Goal: Task Accomplishment & Management: Use online tool/utility

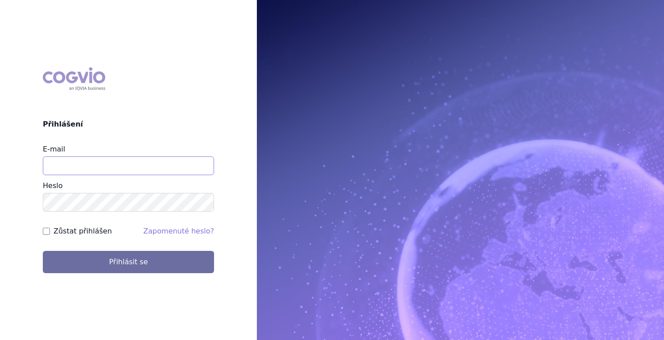
type input "[EMAIL_ADDRESS][PERSON_NAME][DOMAIN_NAME]"
click at [95, 235] on label "Zůstat přihlášen" at bounding box center [83, 231] width 58 height 11
click at [50, 235] on input "Zůstat přihlášen" at bounding box center [46, 231] width 7 height 7
checkbox input "true"
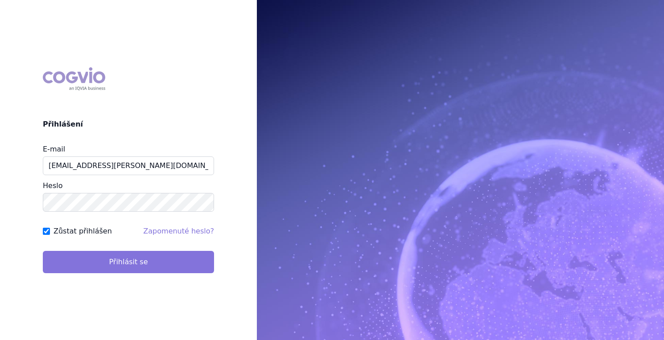
click at [120, 265] on button "Přihlásit se" at bounding box center [128, 262] width 171 height 22
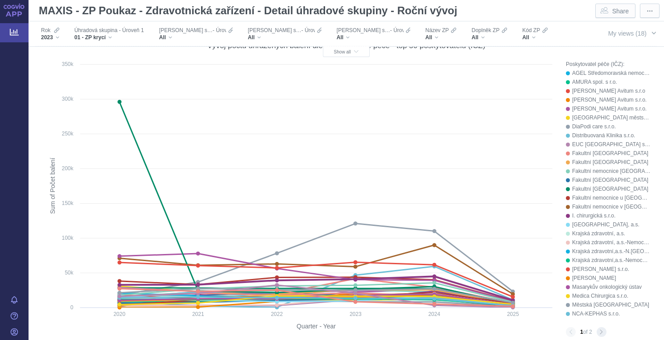
scroll to position [466, 0]
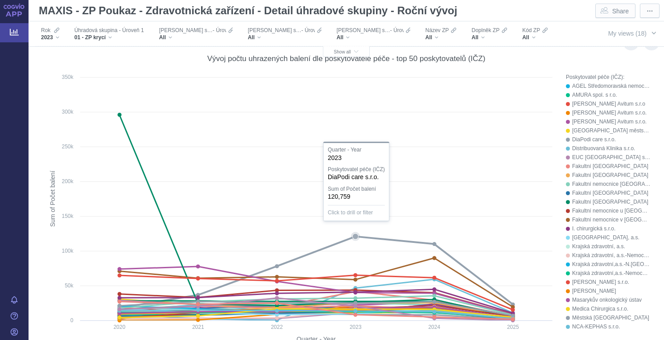
click at [321, 249] on icon at bounding box center [317, 273] width 394 height 72
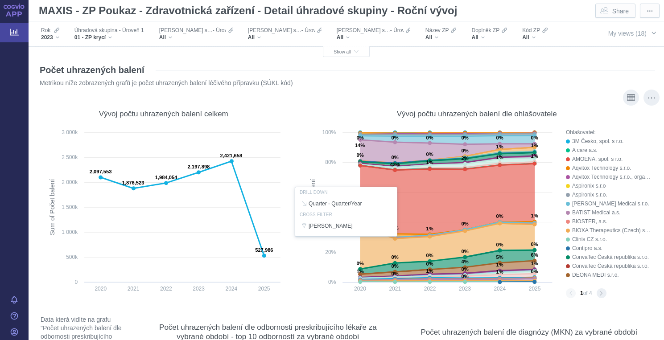
scroll to position [0, 0]
click at [110, 37] on div "01 - ZP krycí" at bounding box center [110, 37] width 70 height 7
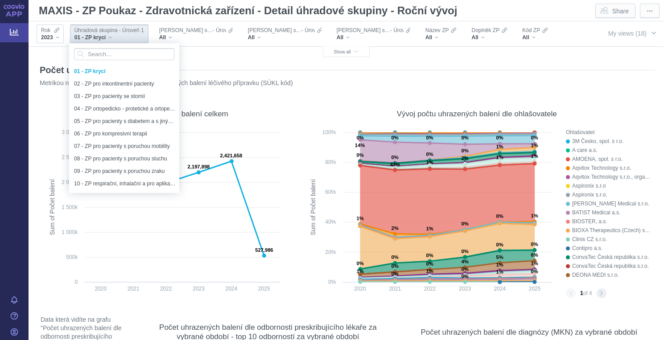
click at [57, 39] on div "2023" at bounding box center [50, 37] width 18 height 7
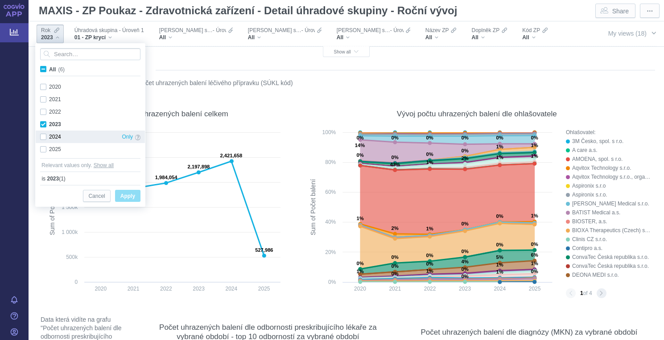
click at [45, 136] on div "2024 Only" at bounding box center [90, 137] width 109 height 12
checkbox input "true"
click at [42, 152] on div "2025 Only" at bounding box center [90, 149] width 109 height 12
checkbox input "true"
click at [131, 195] on span "Apply" at bounding box center [127, 196] width 15 height 11
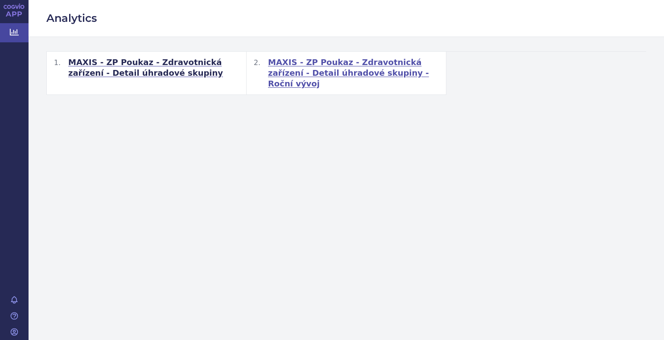
click at [317, 74] on span "MAXIS - ZP Poukaz - Zdravotnická zařízení - Detail úhradové skupiny - Roční výv…" at bounding box center [353, 73] width 171 height 32
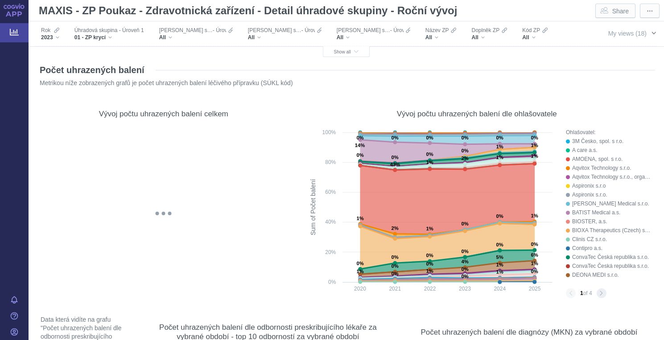
click at [635, 35] on span "My views (18)" at bounding box center [628, 33] width 38 height 7
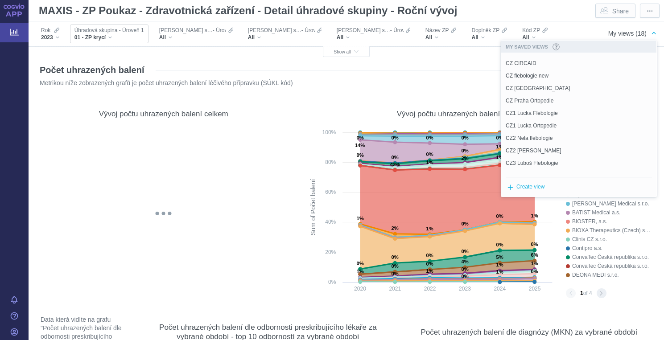
click at [113, 37] on div "01 - ZP krycí" at bounding box center [110, 37] width 70 height 7
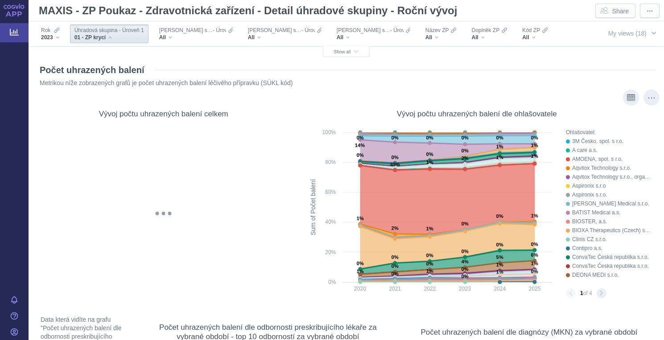
click at [525, 127] on div "Vývoj počtu uhrazených balení dle ohlašovatele Created with Highcharts 12.2.0 S…" at bounding box center [477, 199] width 348 height 201
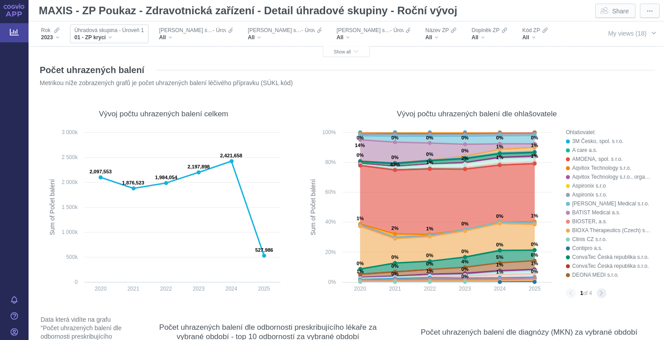
click at [110, 38] on div "01 - ZP krycí" at bounding box center [110, 37] width 70 height 7
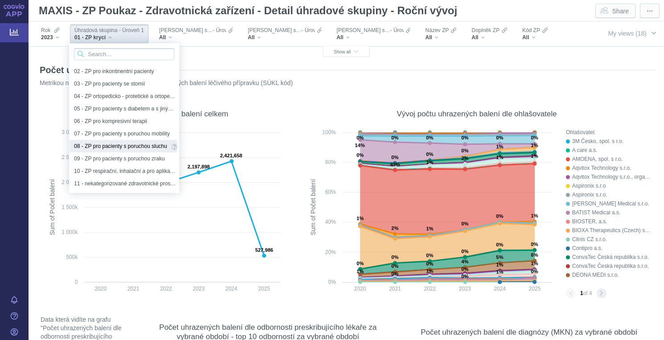
scroll to position [12, 0]
click at [504, 85] on p "Metrikou níže zobrazených grafů je počet uhrazených balení léčivého přípravku (…" at bounding box center [331, 83] width 583 height 8
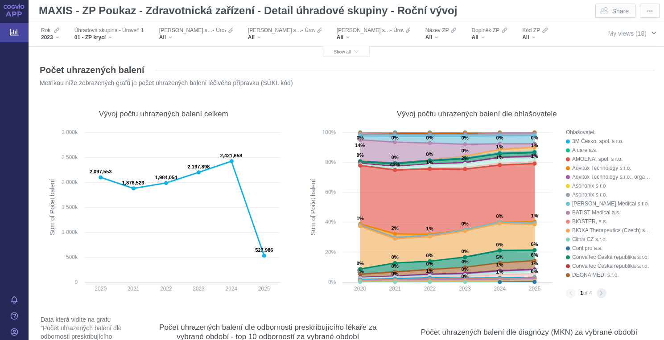
click at [628, 33] on span "My views (18)" at bounding box center [628, 33] width 38 height 7
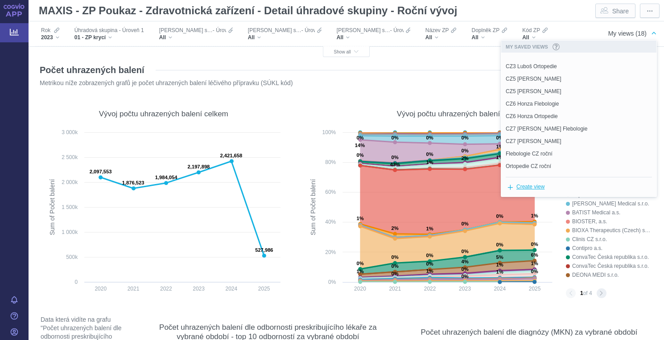
scroll to position [109, 0]
click at [524, 128] on span "CZ7 Petra Flebologie" at bounding box center [547, 129] width 82 height 8
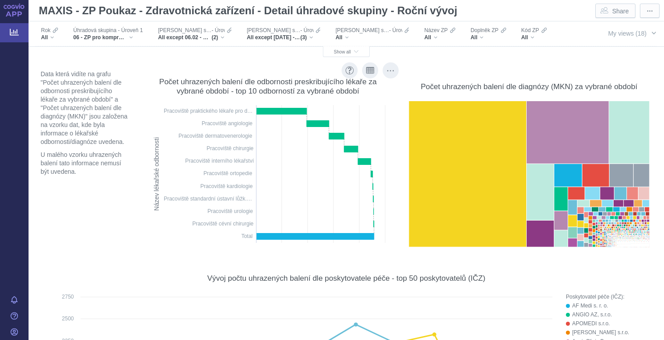
scroll to position [249, 0]
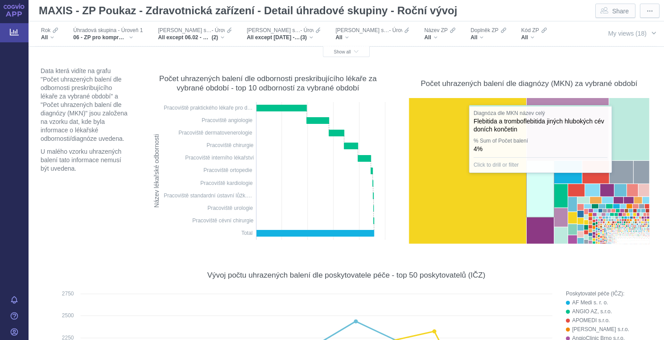
click at [541, 175] on rect at bounding box center [540, 189] width 28 height 57
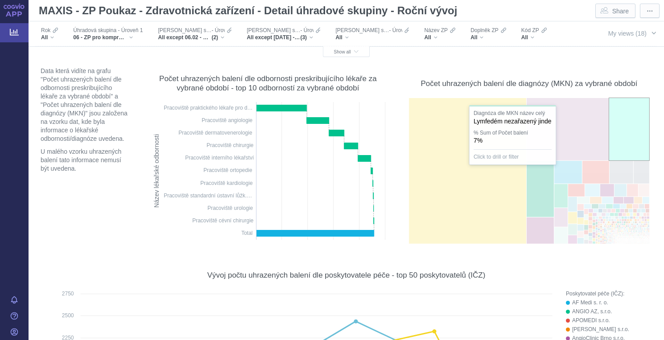
click at [625, 265] on div "Vývoj počtu uhrazených balení dle poskytovatele péče - top 50 poskytovatelů (IČ…" at bounding box center [346, 275] width 609 height 21
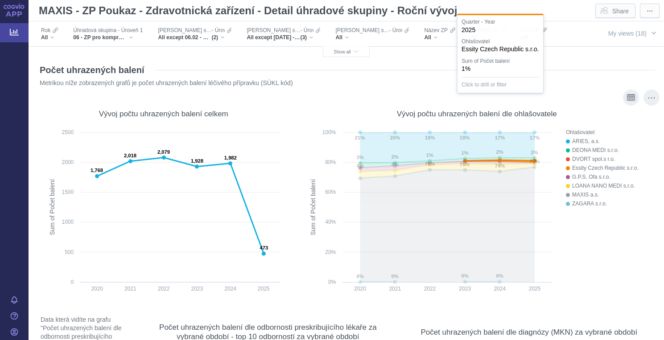
scroll to position [0, 0]
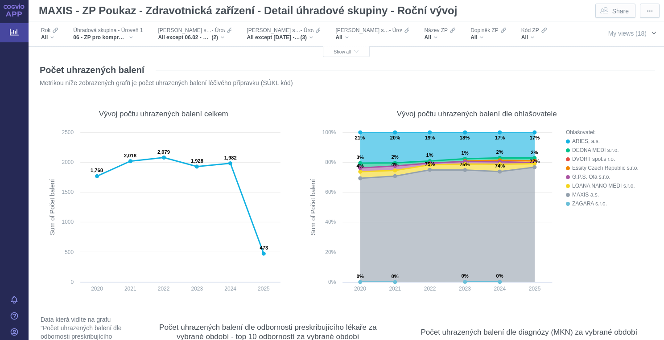
click at [622, 34] on span "My views (18)" at bounding box center [628, 33] width 38 height 7
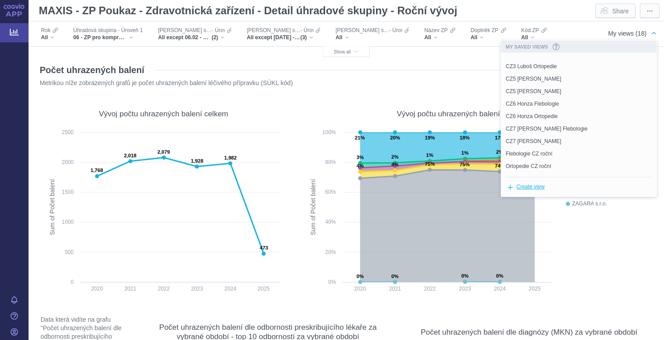
scroll to position [109, 0]
click at [537, 132] on span "CZ7 Petra Flebologie" at bounding box center [547, 129] width 82 height 8
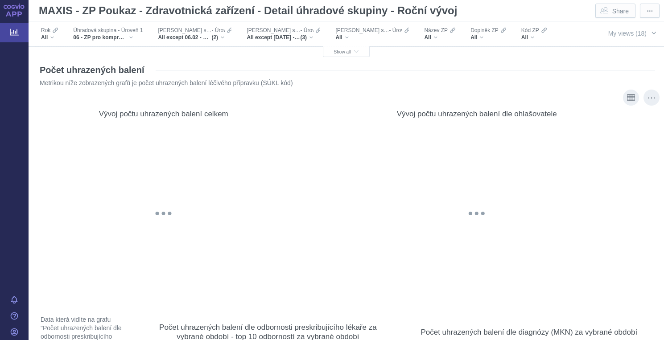
click at [535, 128] on div "Vývoj počtu uhrazených balení dle ohlašovatele @keyframes GDC-pop { 0%, 80%, 10…" at bounding box center [477, 199] width 348 height 201
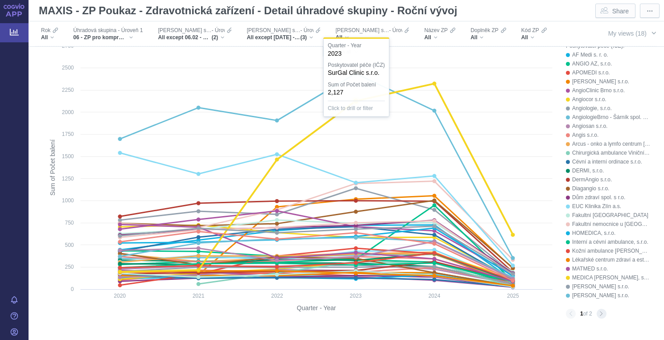
scroll to position [505, 0]
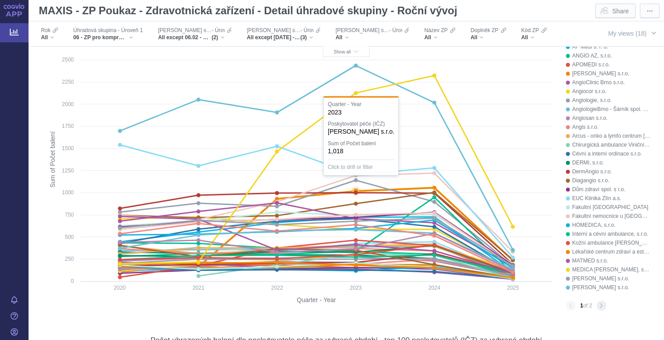
click at [379, 186] on icon at bounding box center [317, 223] width 394 height 86
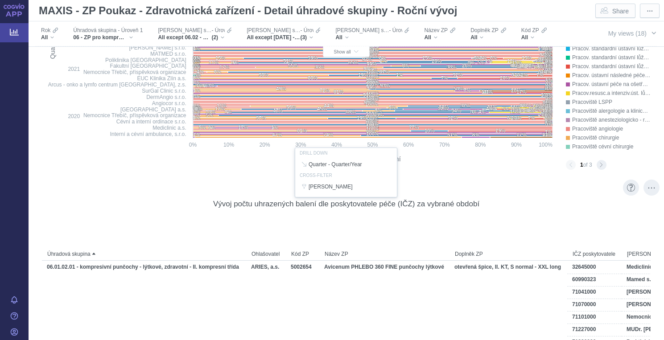
scroll to position [1385, 0]
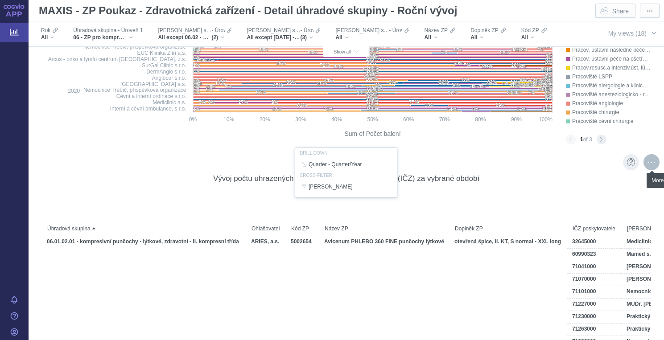
click at [650, 164] on div "More actions" at bounding box center [652, 162] width 16 height 16
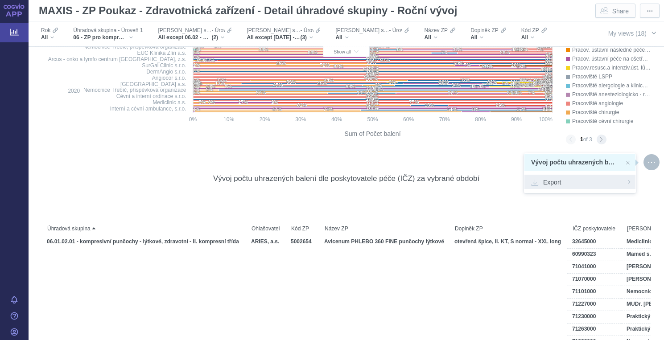
click at [555, 182] on span "Export" at bounding box center [580, 182] width 98 height 9
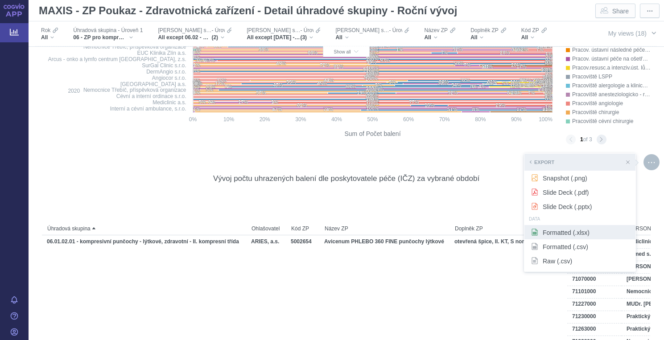
click at [554, 235] on span "Formatted (.xlsx)" at bounding box center [580, 232] width 98 height 9
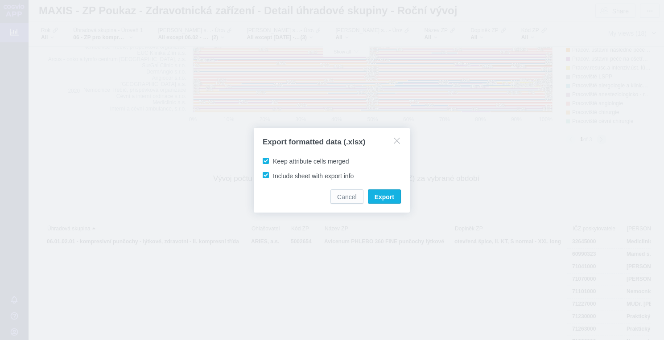
click at [561, 233] on div at bounding box center [332, 170] width 664 height 340
click at [273, 161] on span "Keep attribute cells merged" at bounding box center [311, 161] width 76 height 7
click at [272, 161] on input "Keep attribute cells merged" at bounding box center [275, 160] width 6 height 6
checkbox input "false"
click at [391, 197] on span "Export" at bounding box center [385, 197] width 20 height 9
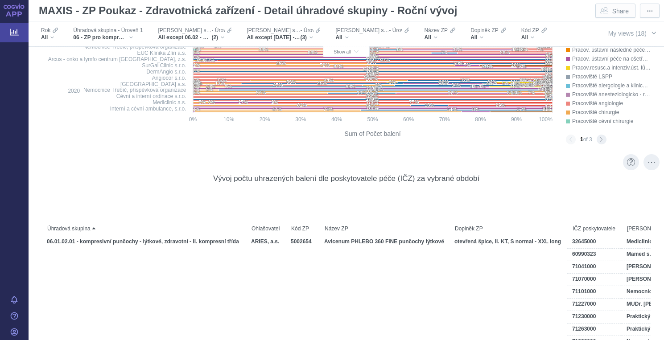
click at [384, 198] on div at bounding box center [384, 199] width 129 height 13
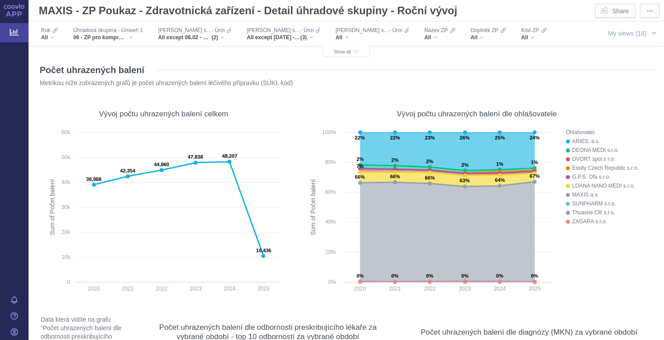
scroll to position [1385, 0]
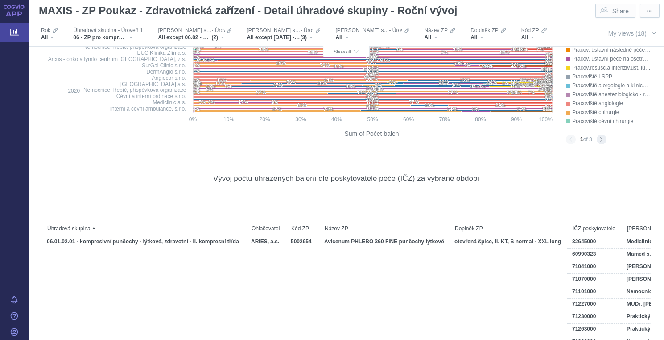
click at [216, 157] on figure "Pomocí volby "Kvartál" ve filtru můžete určit, které časové období bude zobraze…" at bounding box center [346, 332] width 618 height 357
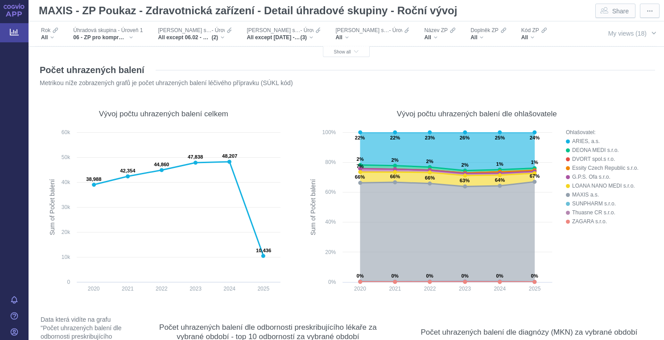
scroll to position [0, 0]
click at [625, 34] on span "My views (18)" at bounding box center [628, 33] width 38 height 7
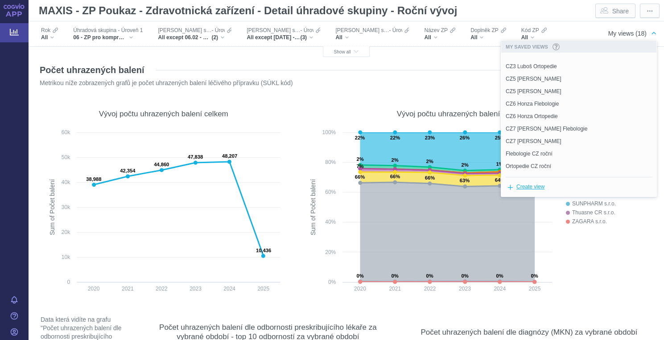
scroll to position [109, 0]
click at [529, 141] on span "CZ7 [PERSON_NAME]" at bounding box center [534, 141] width 56 height 8
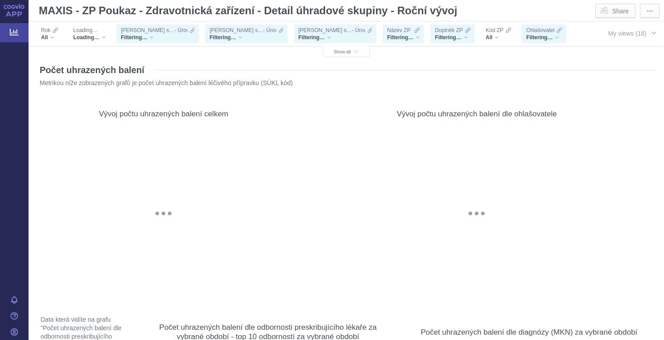
click at [529, 141] on div "@keyframes GDC-pop { 0%, 80%, 100% { transform: scale(0); } 40% { transform: sc…" at bounding box center [477, 213] width 348 height 171
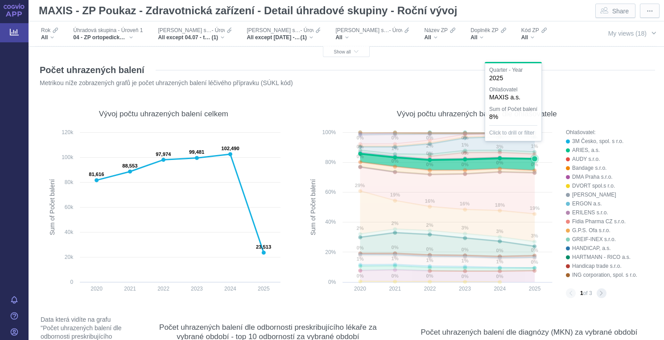
scroll to position [2, 0]
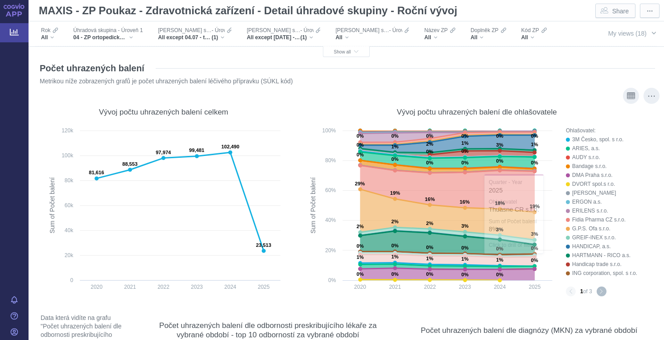
click at [604, 293] on button "Next page" at bounding box center [602, 292] width 10 height 10
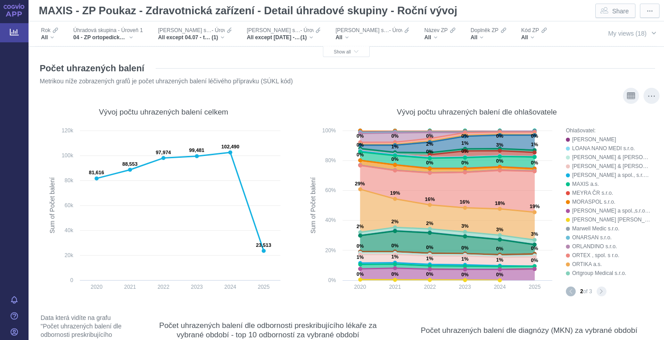
click at [572, 293] on button "Previous page" at bounding box center [571, 292] width 10 height 10
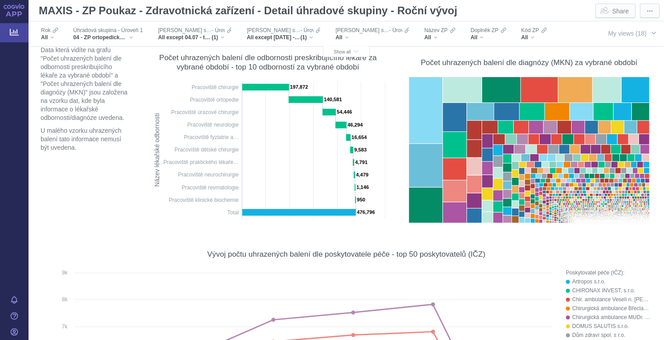
scroll to position [270, 0]
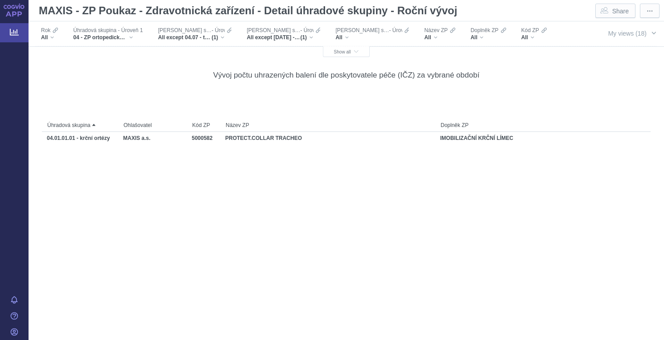
scroll to position [1486, 0]
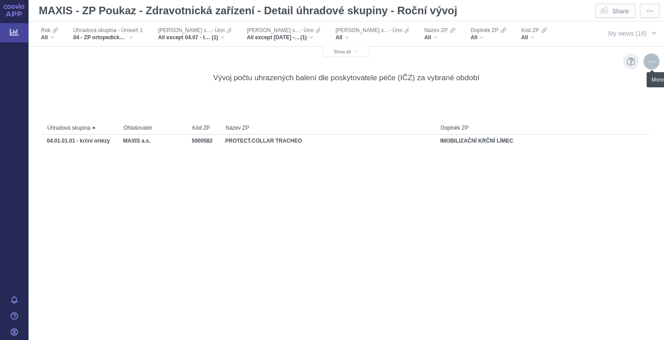
click at [652, 61] on div "More actions" at bounding box center [652, 62] width 16 height 16
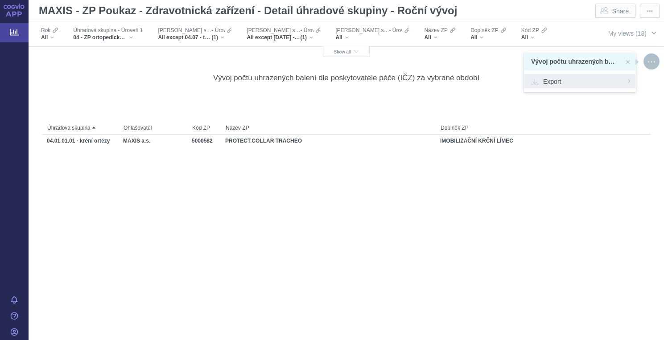
click at [551, 84] on span "Export" at bounding box center [580, 81] width 98 height 9
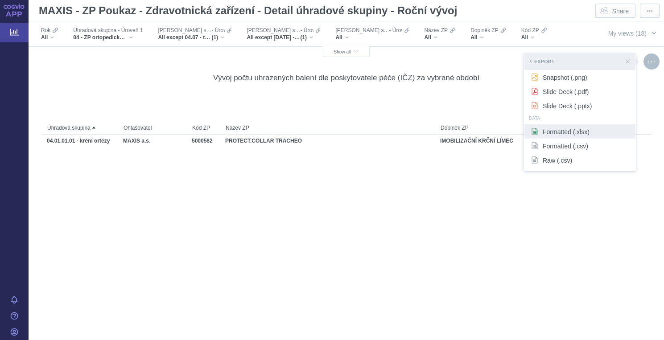
click at [554, 136] on span "Formatted (.xlsx)" at bounding box center [580, 131] width 98 height 9
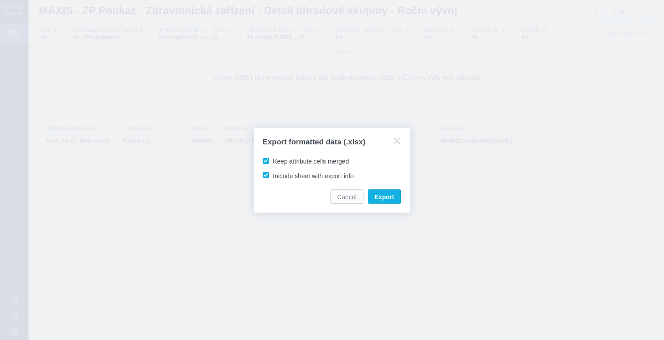
click at [273, 160] on span "Keep attribute cells merged" at bounding box center [311, 161] width 76 height 7
click at [272, 160] on input "Keep attribute cells merged" at bounding box center [275, 160] width 6 height 6
checkbox input "false"
click at [384, 197] on span "Export" at bounding box center [385, 197] width 20 height 9
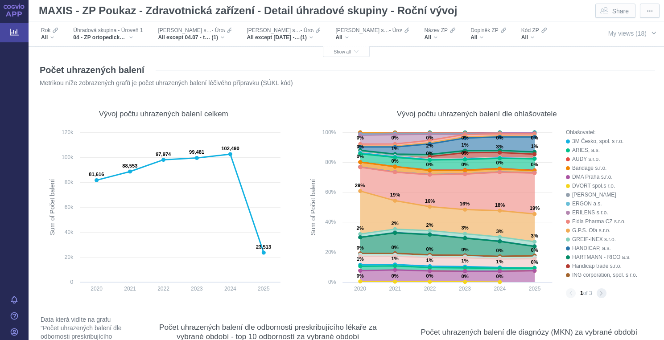
scroll to position [1486, 0]
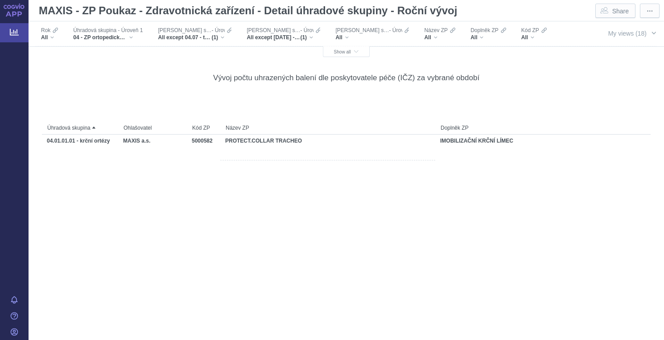
click at [361, 165] on div "Úhradová skupina Ohlašovatel Kód ZP Název ZP Doplněk ZP IČZ poskytovatele Název…" at bounding box center [346, 247] width 609 height 310
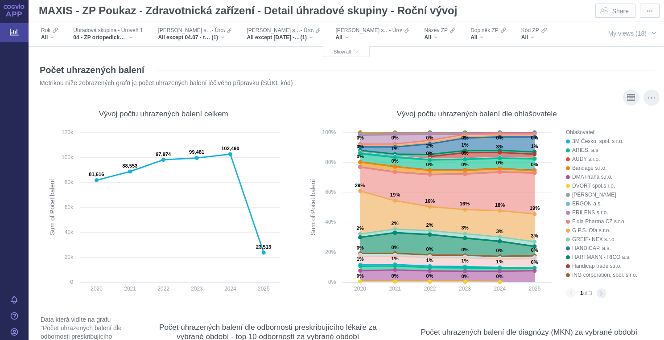
scroll to position [0, 0]
